Goal: Contribute content

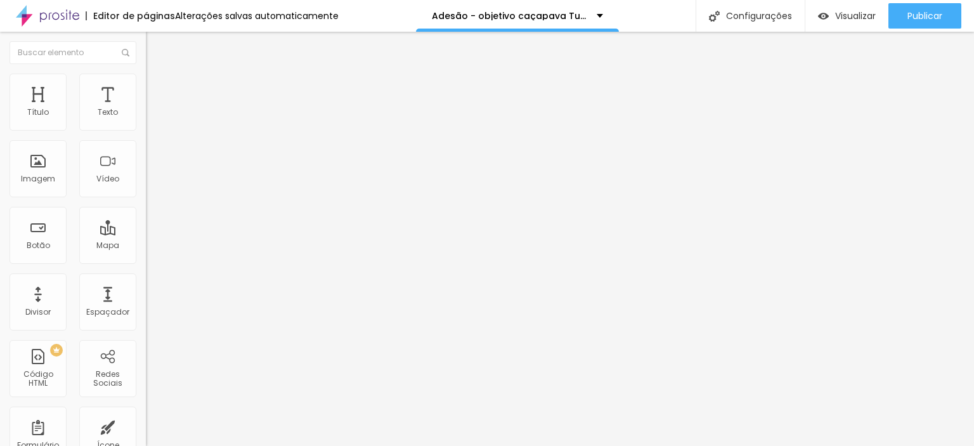
click at [146, 128] on img at bounding box center [150, 132] width 8 height 8
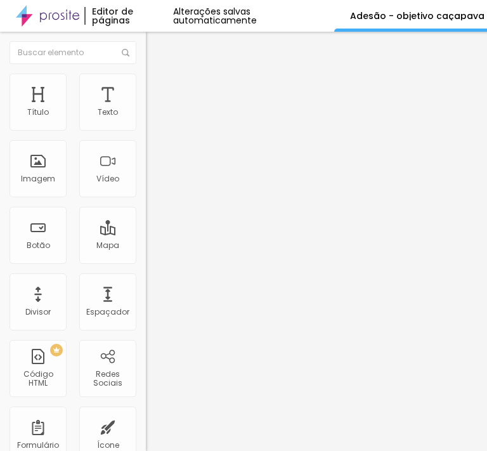
scroll to position [507, 0]
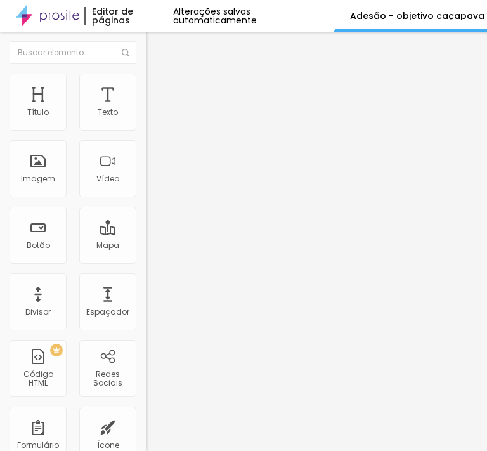
paste input "PACOTE I: MESA COM 8 LUGARES: R$ 3.580,80 DA SEGUINTE FORMA DE PAGAMENTO:"
paste input "text"
type input "PACOTE I: MESA COM 8 LUGARES: R$ 3.580,80 DA SEGUINTE FORMA DE PAGAMENTO:"
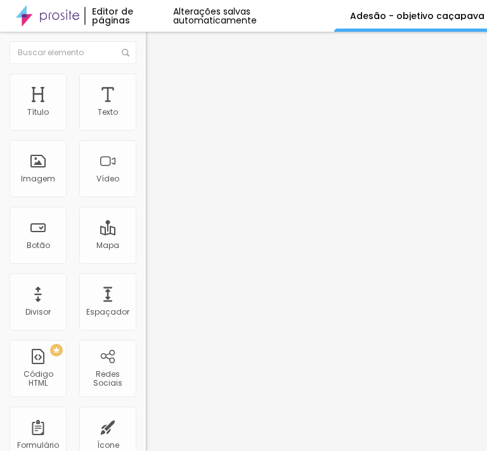
scroll to position [0, 0]
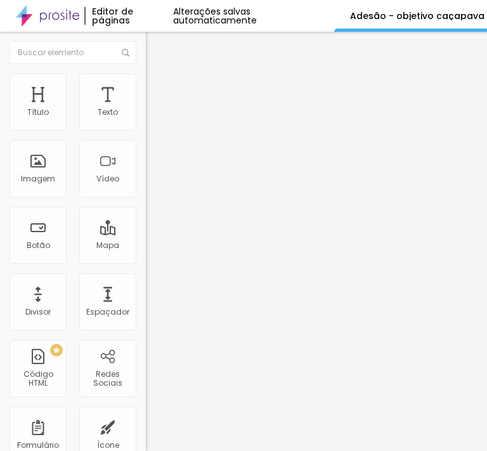
drag, startPoint x: 53, startPoint y: 286, endPoint x: 67, endPoint y: 317, distance: 34.1
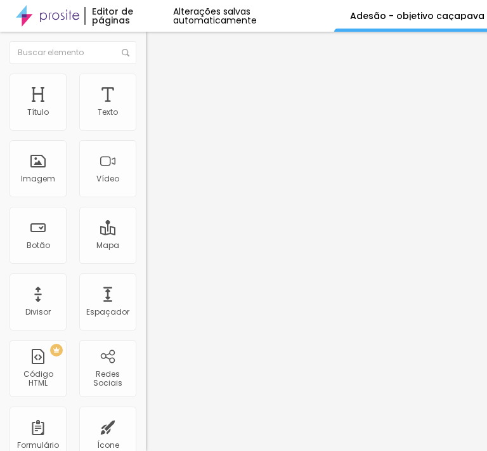
drag, startPoint x: 193, startPoint y: 199, endPoint x: 36, endPoint y: 204, distance: 157.4
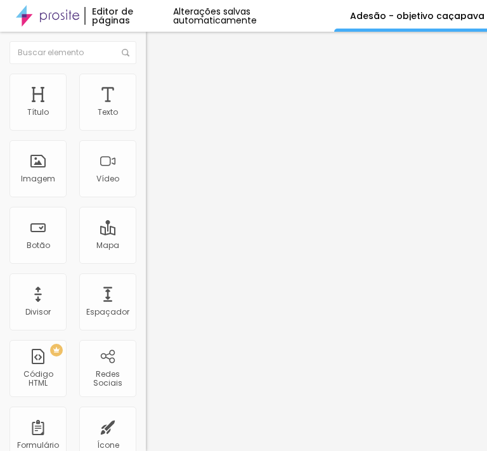
paste input "PACOTE III: COLAÇÃO + CHURRASCO: R$ 480,00 DA SEGUINTE FORMA DE PAGAMENTO:"
type input "PACOTE III: COLAÇÃO + CHURRASCO: R$ 480,00 DA SEGUINTE FORMA DE PAGAMENTO:"
drag, startPoint x: 168, startPoint y: 263, endPoint x: 86, endPoint y: 275, distance: 82.6
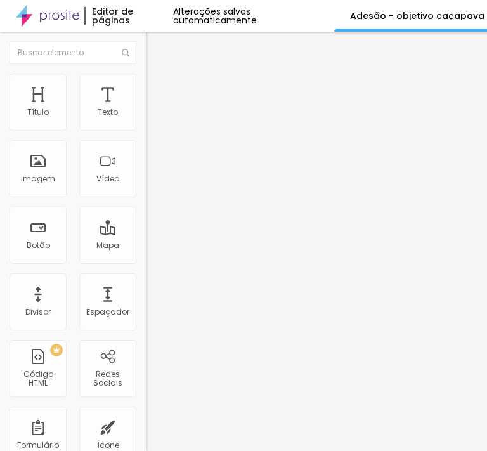
paste input "5 parcelas de R$ 96,00 com cartão de crédito, de agosto/2025 a dezembro/2026"
type input "5 parcelas de R$ 96,00 com cartão de crédito, de agosto/2025 a dezembro/2026"
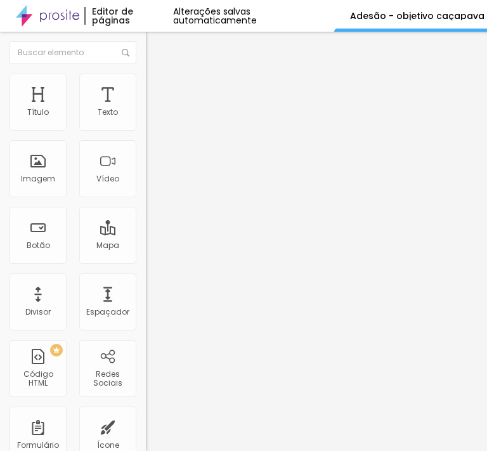
scroll to position [0, 0]
drag, startPoint x: 138, startPoint y: 302, endPoint x: 86, endPoint y: 305, distance: 52.7
paste input "4 parcelas de R$ 120,00 com boleto bancário, sendo de agosto/2025 a novembro/20…"
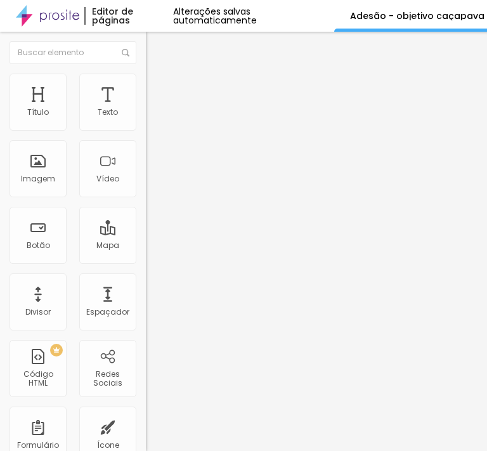
type input "4 parcelas de R$ 120,00 com boleto bancário, sendo de agosto/2025 a novembro/20…"
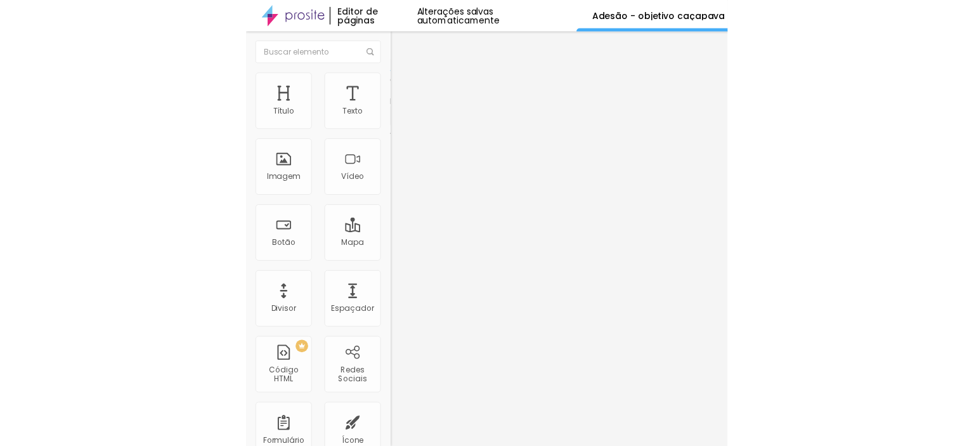
scroll to position [0, 0]
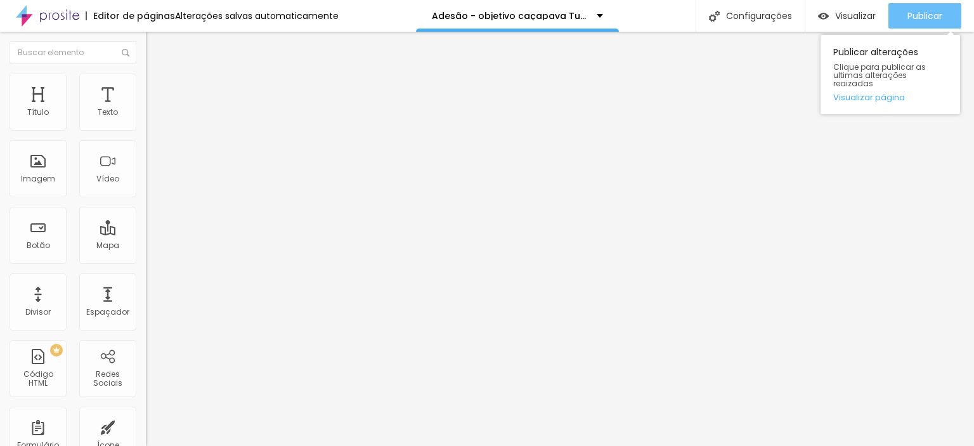
click at [904, 16] on button "Publicar" at bounding box center [925, 15] width 73 height 25
click at [919, 7] on div "Publicar" at bounding box center [925, 15] width 35 height 25
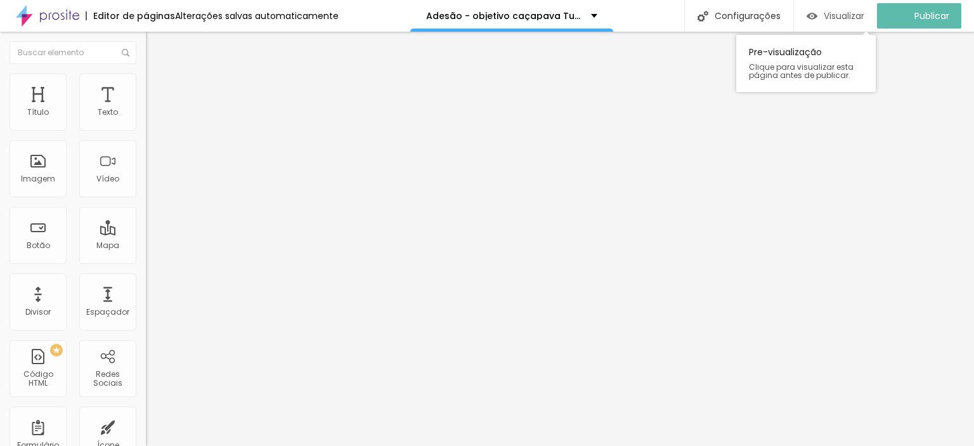
click at [850, 14] on span "Visualizar" at bounding box center [844, 16] width 41 height 10
